Goal: Task Accomplishment & Management: Use online tool/utility

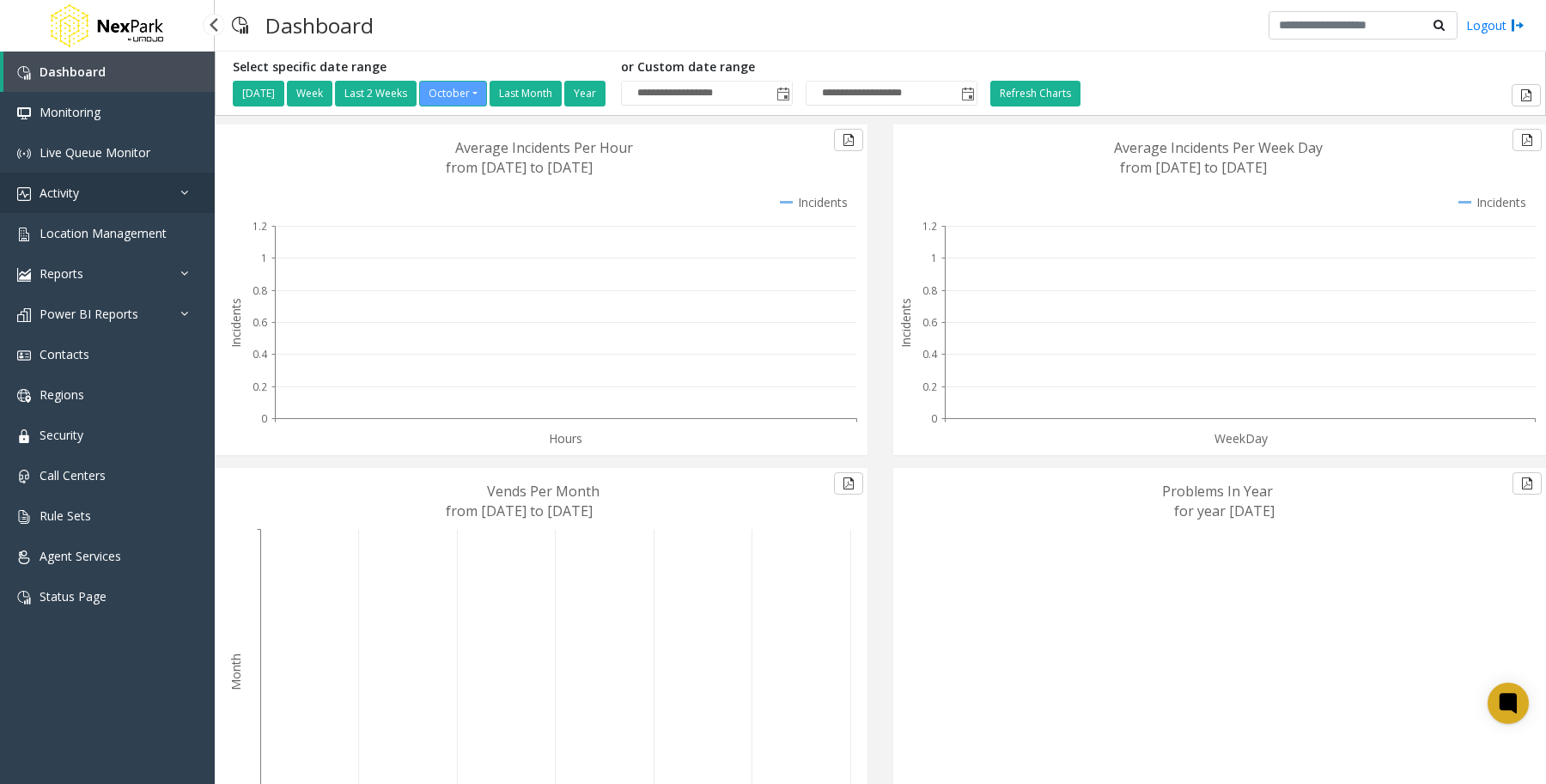
click at [86, 194] on link "Activity" at bounding box center [108, 193] width 215 height 40
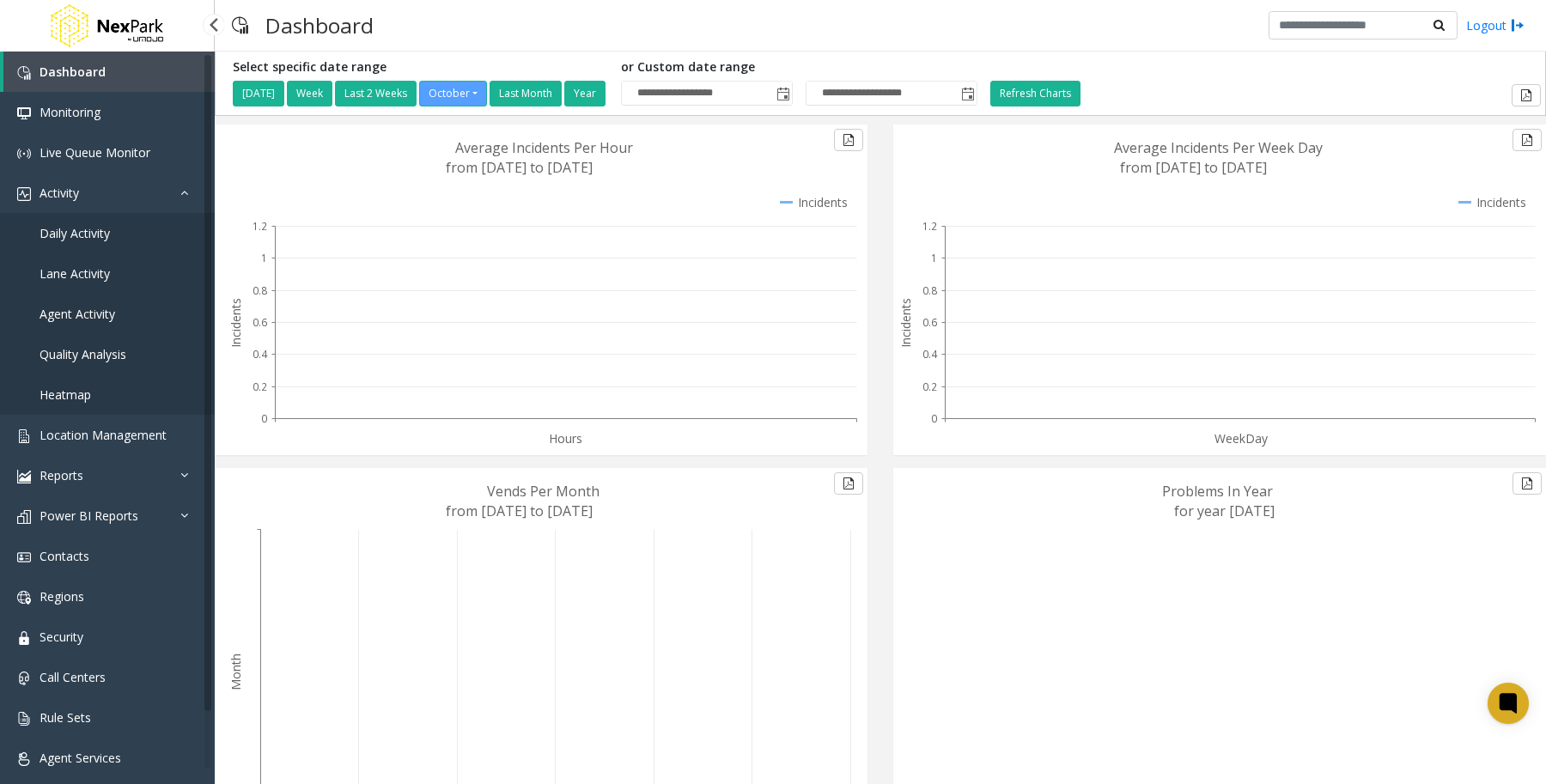
click at [88, 365] on link "Quality Analysis" at bounding box center [108, 354] width 215 height 40
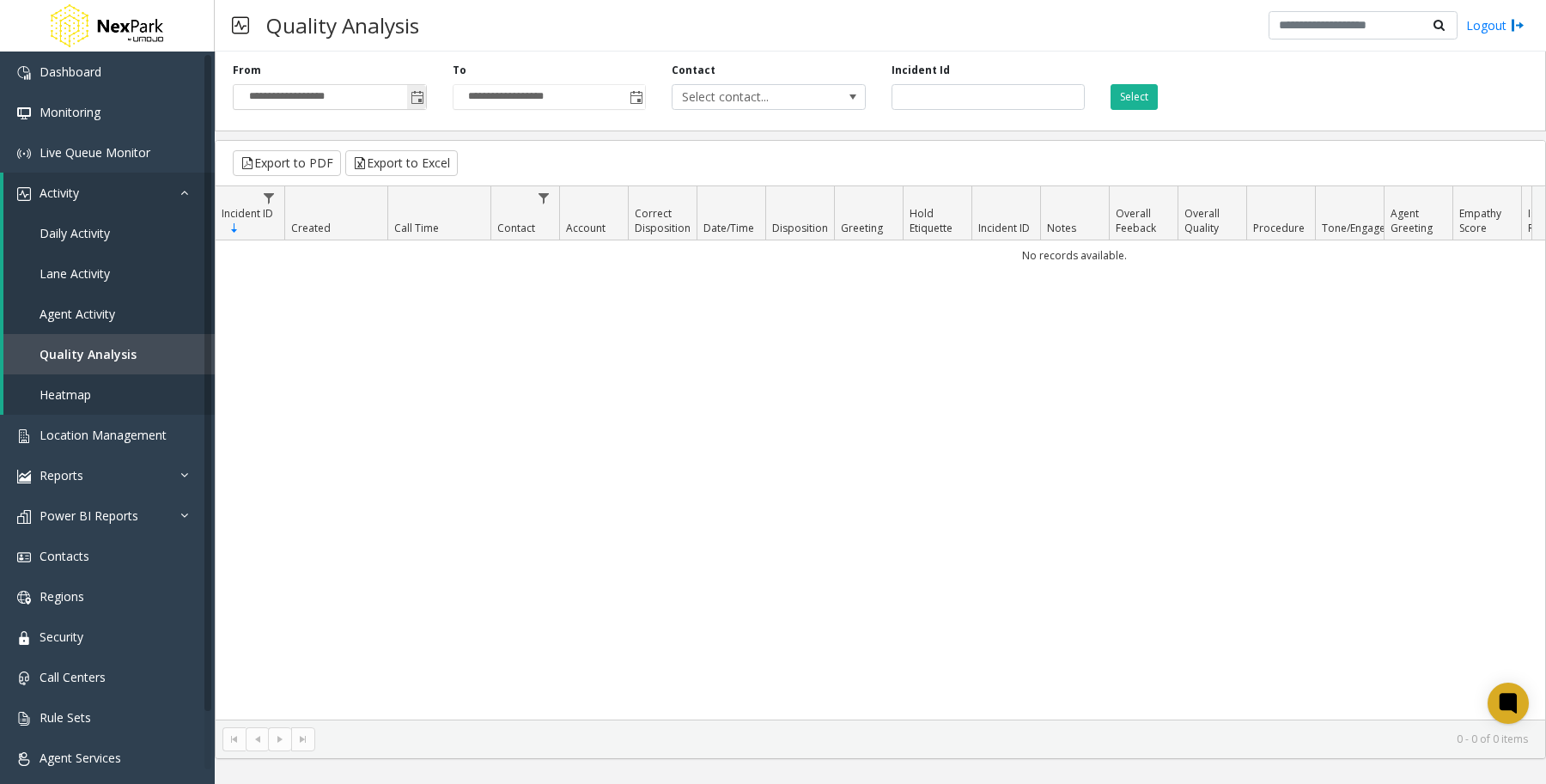
click at [420, 93] on span "Toggle popup" at bounding box center [418, 98] width 14 height 14
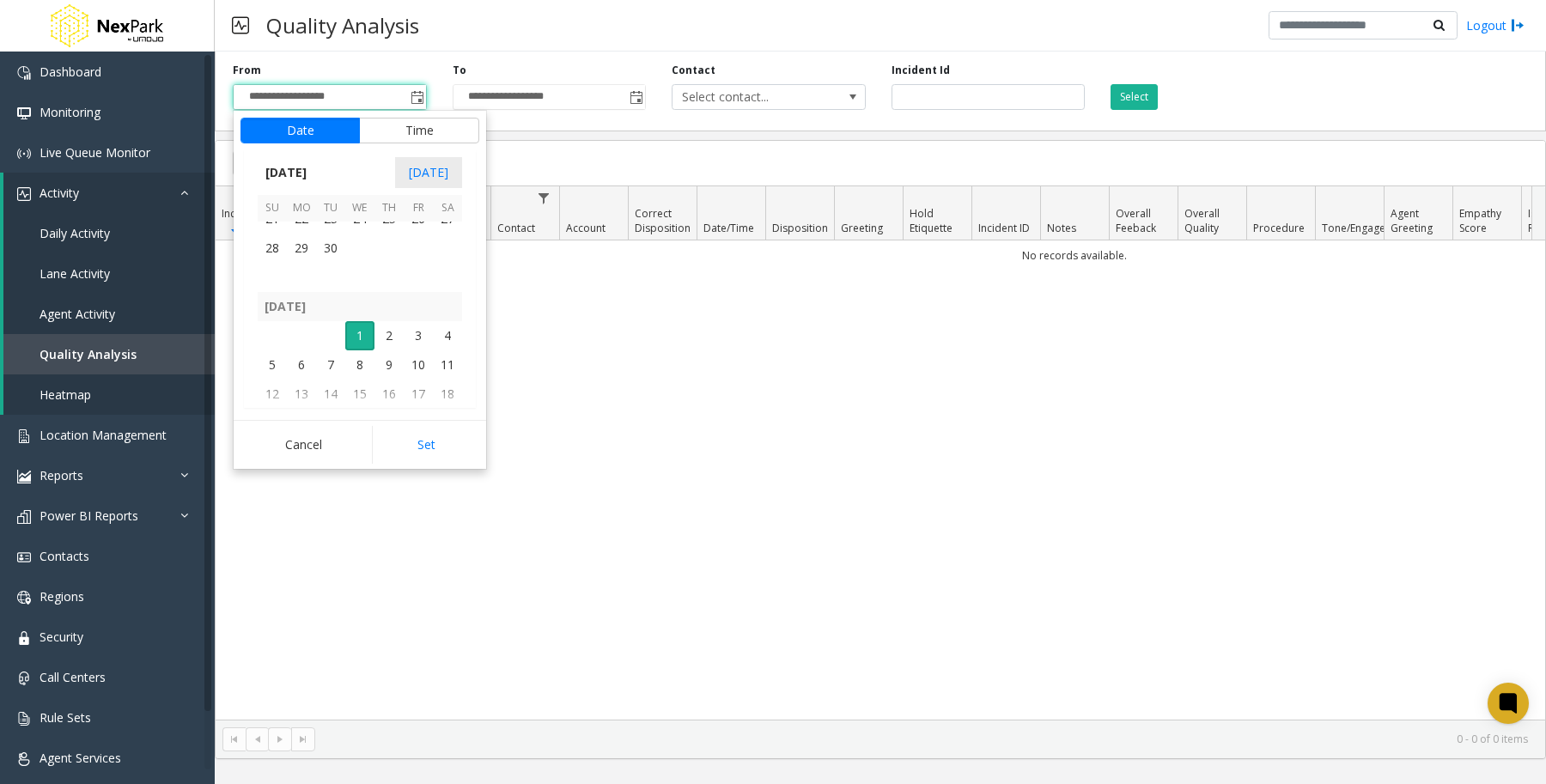
scroll to position [308079, 0]
click at [310, 363] on span "29" at bounding box center [301, 365] width 29 height 29
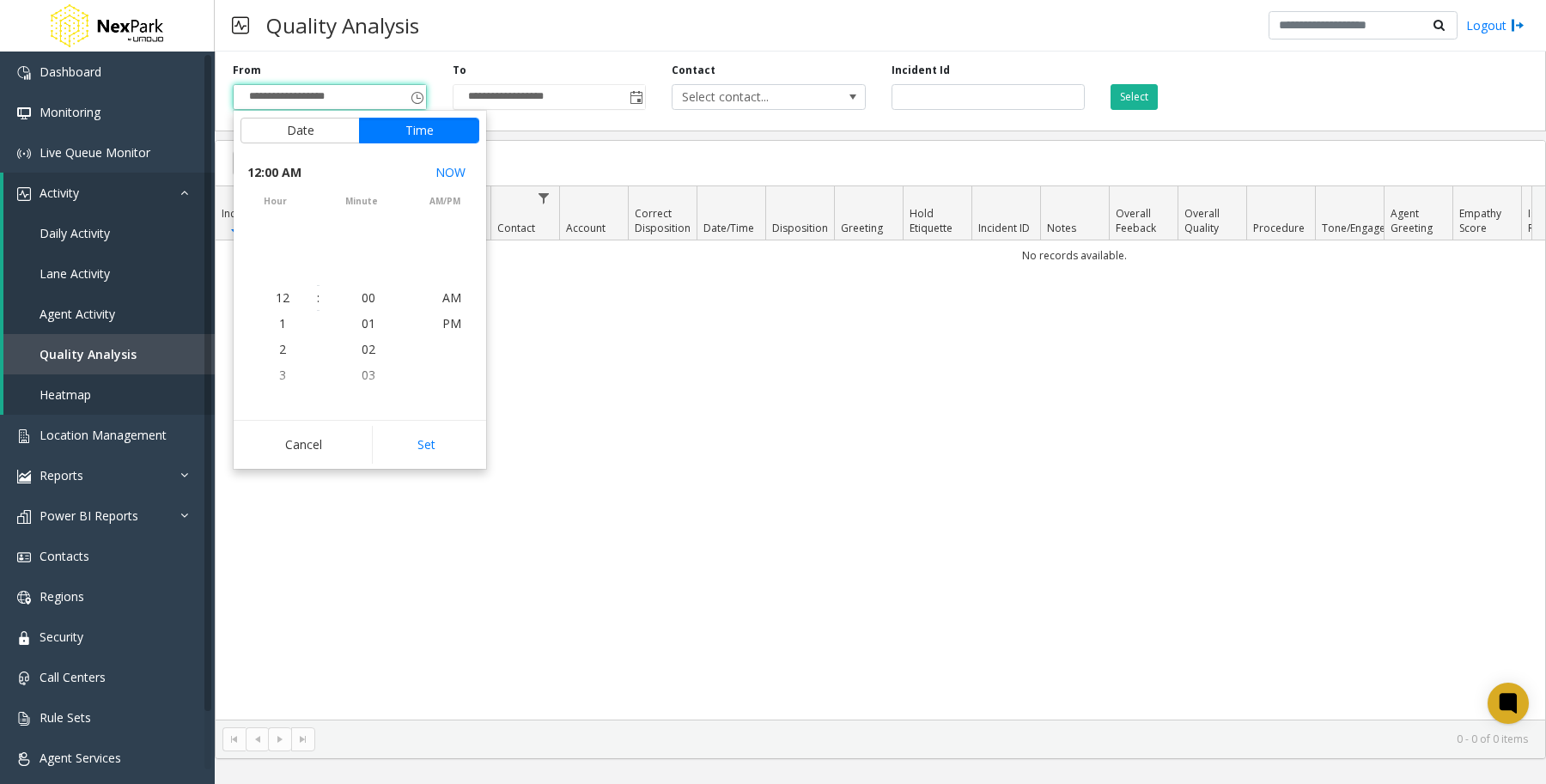
scroll to position [308090, 0]
click at [415, 442] on button "Set" at bounding box center [425, 445] width 109 height 38
type input "**********"
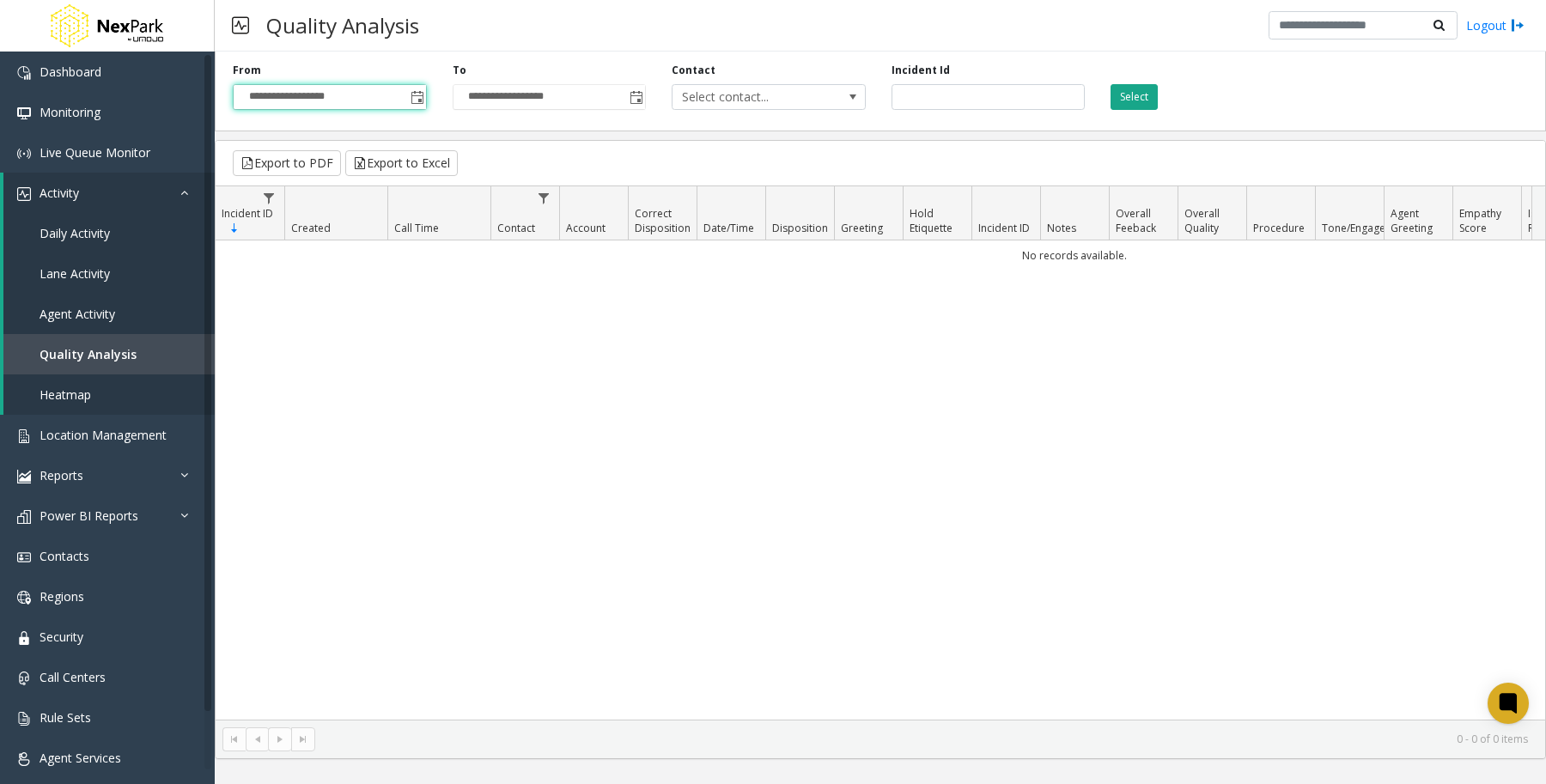
click at [1141, 101] on button "Select" at bounding box center [1134, 97] width 47 height 25
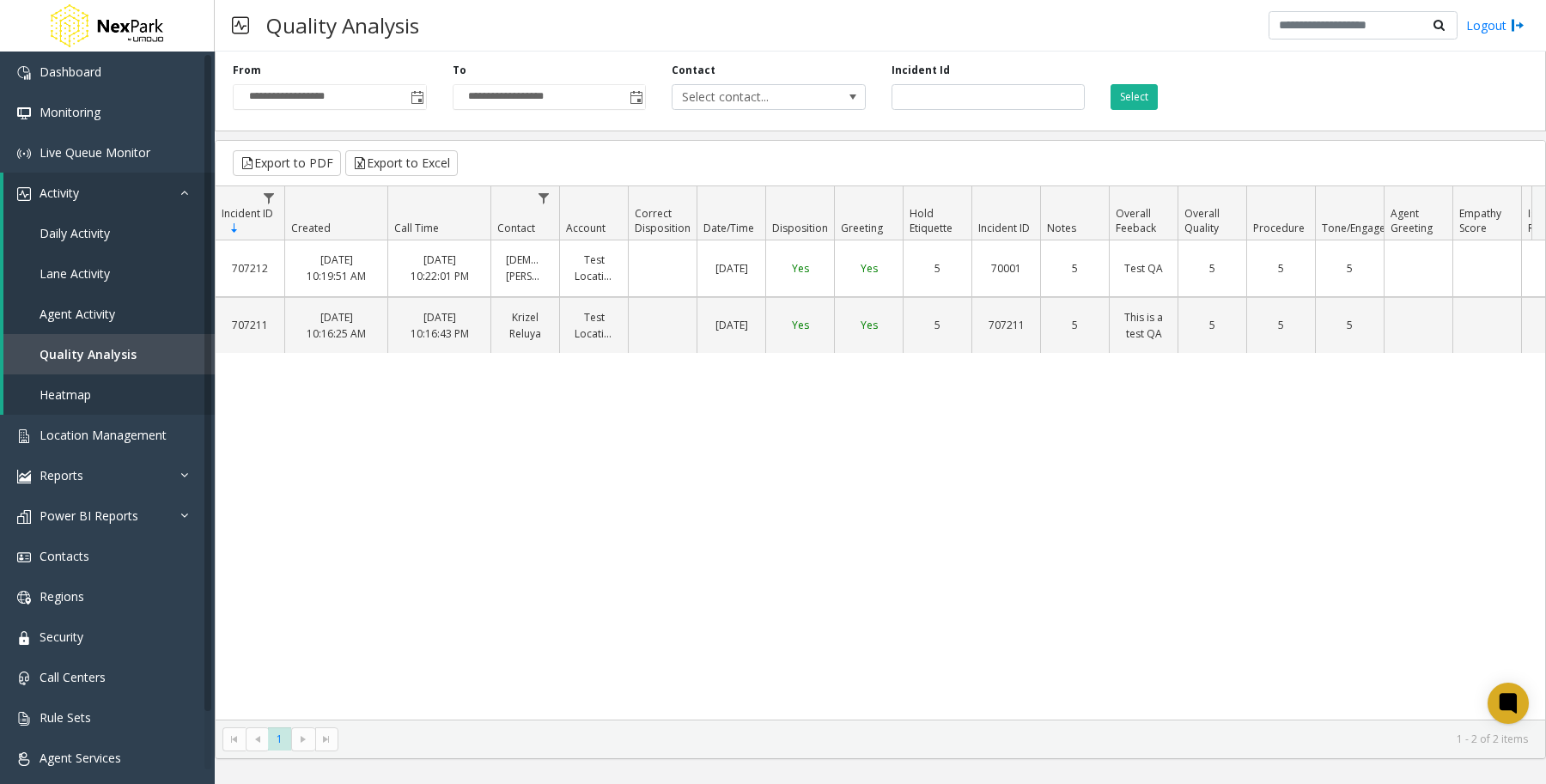
click at [1083, 401] on div "707212 [DATE] 10:19:51 AM [DATE] 10:22:01 PM [DEMOGRAPHIC_DATA] [PERSON_NAME] T…" at bounding box center [881, 480] width 1330 height 479
click at [1262, 505] on div "707212 [DATE] 10:19:51 AM [DATE] 10:22:01 PM [DEMOGRAPHIC_DATA] [PERSON_NAME] T…" at bounding box center [881, 480] width 1330 height 479
click at [1029, 491] on div "707212 [DATE] 10:19:51 AM [DATE] 10:22:01 PM [DEMOGRAPHIC_DATA] [PERSON_NAME] T…" at bounding box center [881, 480] width 1330 height 479
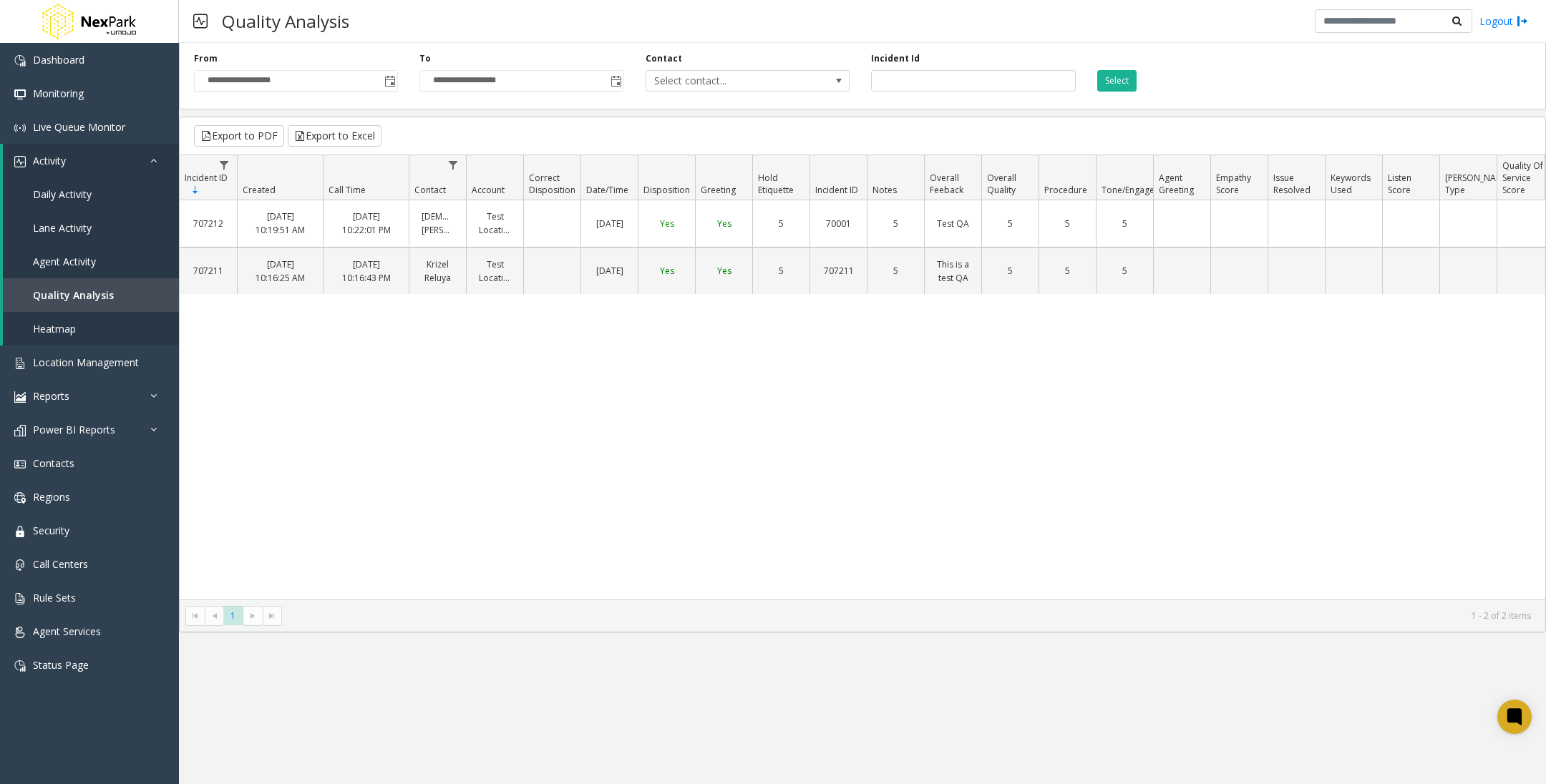
drag, startPoint x: 1263, startPoint y: 0, endPoint x: 955, endPoint y: 389, distance: 496.2
click at [955, 389] on div "707212 [DATE] 10:19:51 AM [DATE] 10:22:01 PM [DEMOGRAPHIC_DATA] [PERSON_NAME] T…" at bounding box center [863, 400] width 1365 height 399
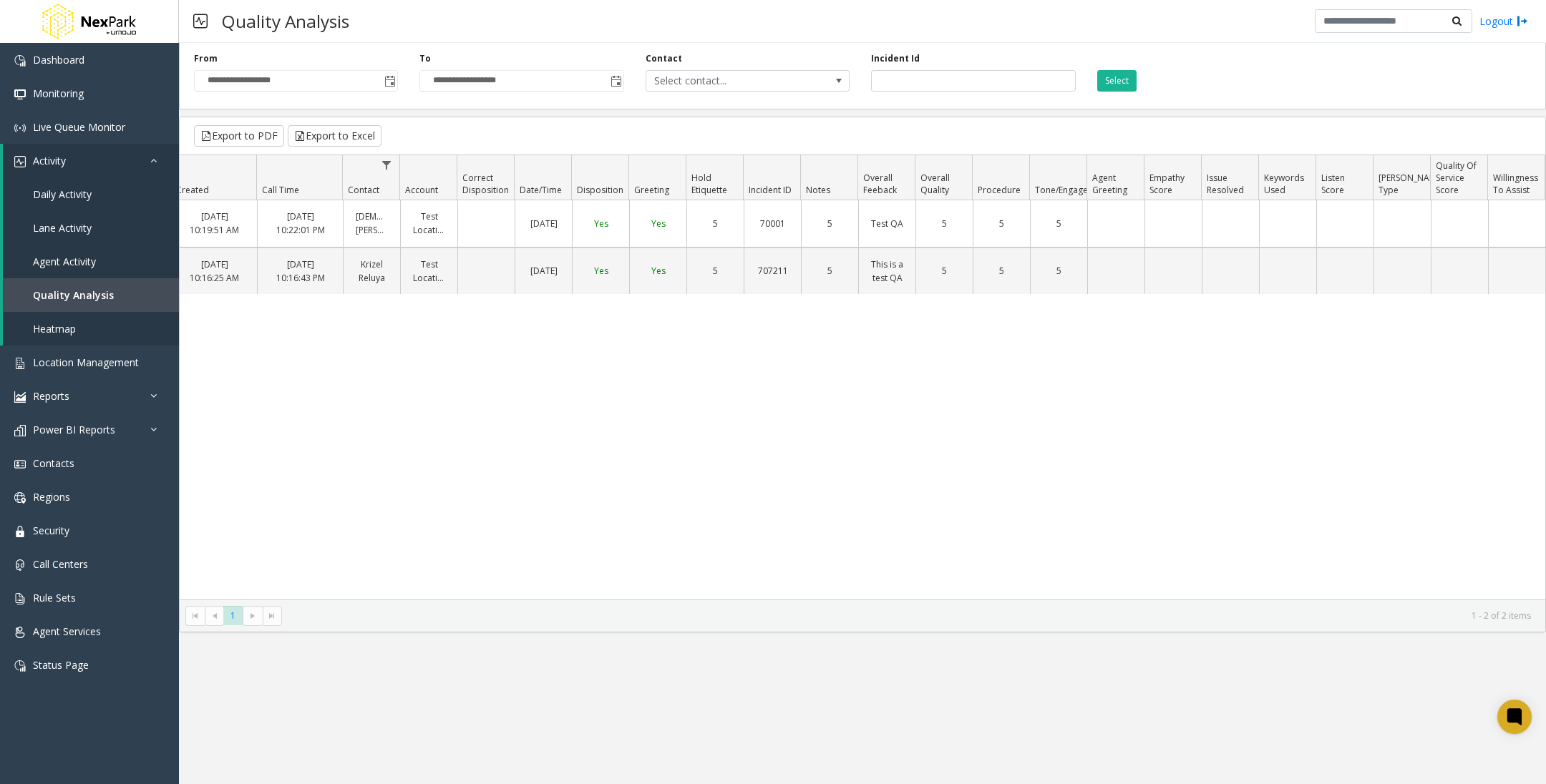
click at [1287, 507] on div "707212 [DATE] 10:19:51 AM [DATE] 10:22:01 PM [DEMOGRAPHIC_DATA] [PERSON_NAME] T…" at bounding box center [863, 400] width 1365 height 399
click at [1239, 580] on div "707212 [DATE] 10:19:51 AM [DATE] 10:22:01 PM [DEMOGRAPHIC_DATA] [PERSON_NAME] T…" at bounding box center [863, 400] width 1365 height 399
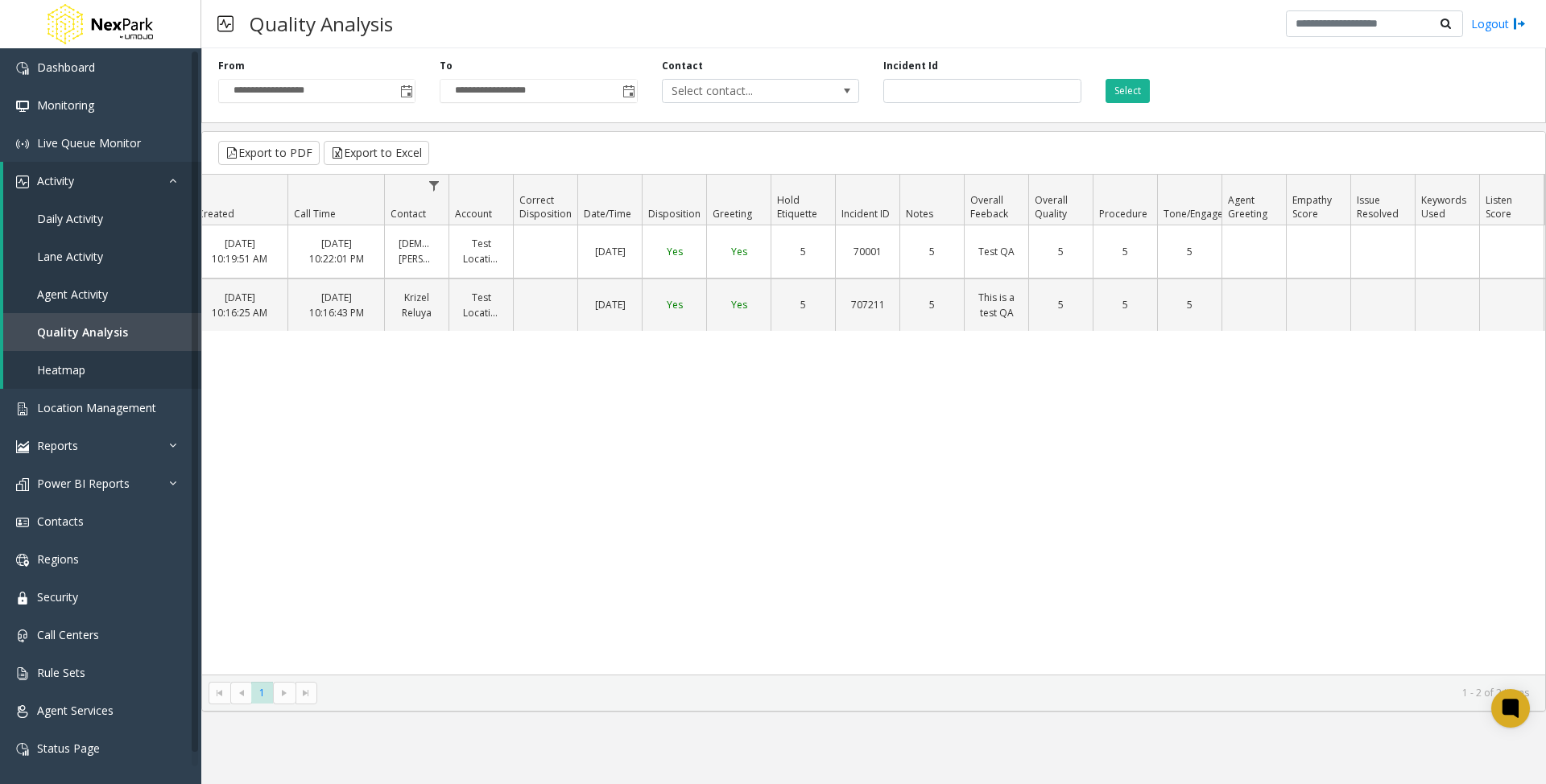
drag, startPoint x: 1737, startPoint y: 41, endPoint x: 1073, endPoint y: 378, distance: 744.6
click at [1073, 378] on div "707212 [DATE] 10:19:51 AM [DATE] 10:22:01 PM [DEMOGRAPHIC_DATA] [PERSON_NAME] T…" at bounding box center [873, 450] width 1343 height 449
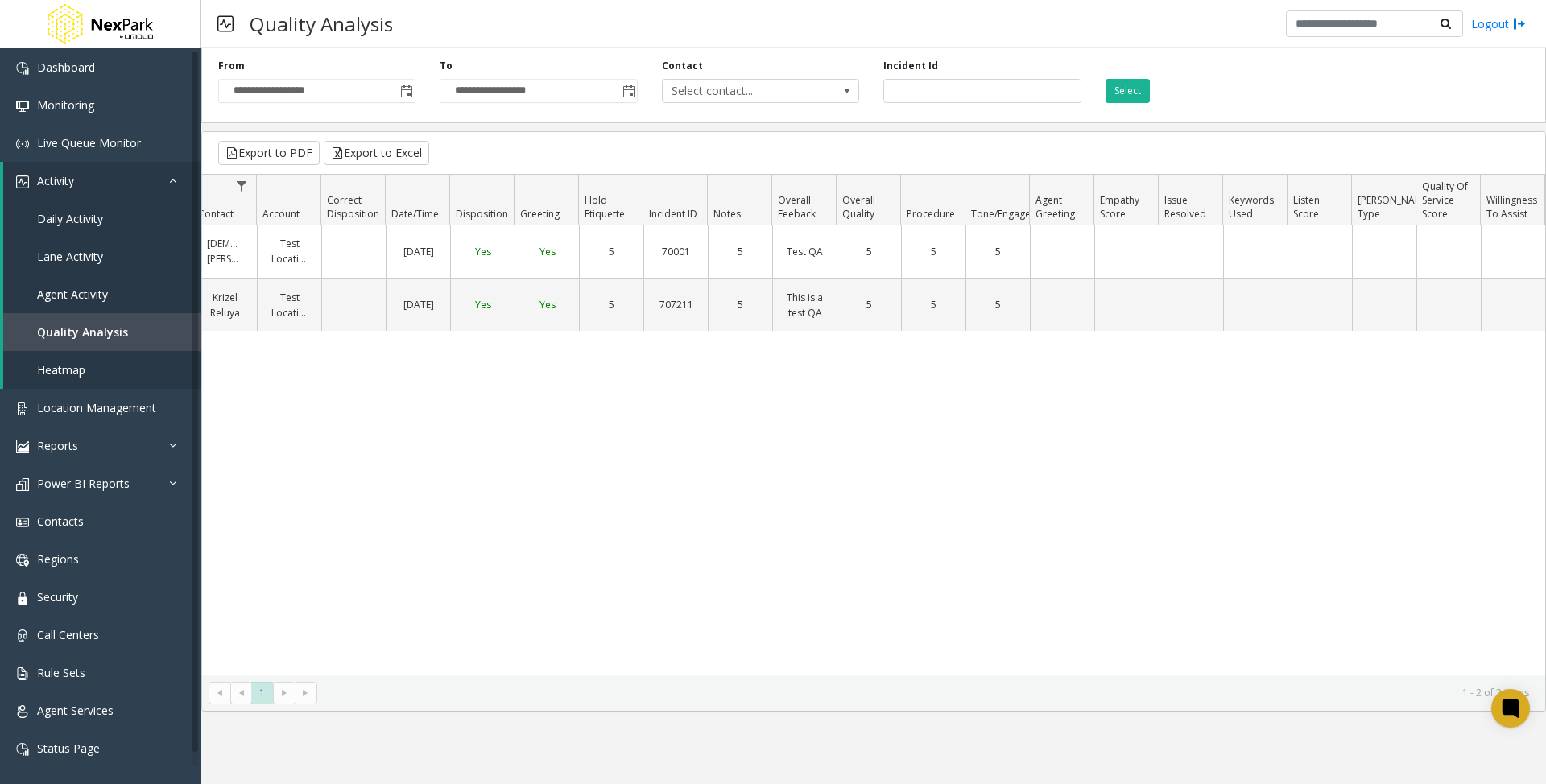
scroll to position [0, 280]
